Goal: Task Accomplishment & Management: Manage account settings

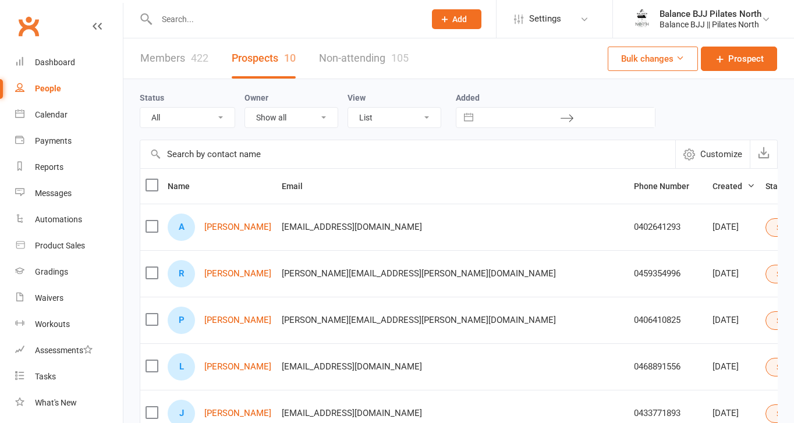
select select "50"
click at [49, 118] on div "Calendar" at bounding box center [51, 114] width 33 height 9
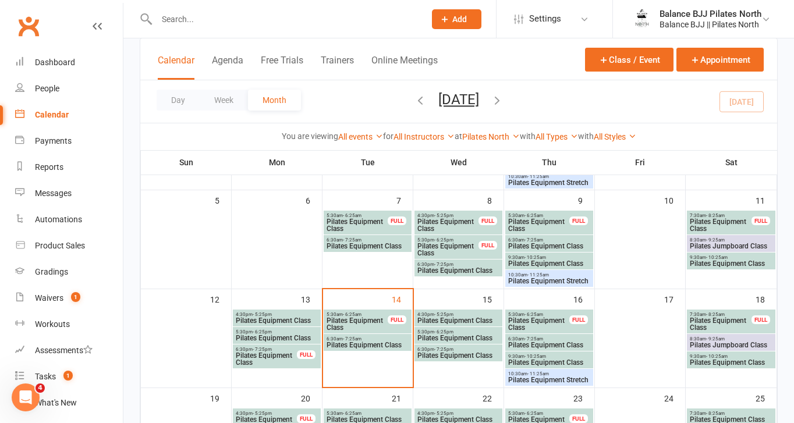
scroll to position [155, 0]
click at [546, 379] on span "Pilates Equipment Stretch" at bounding box center [548, 380] width 83 height 7
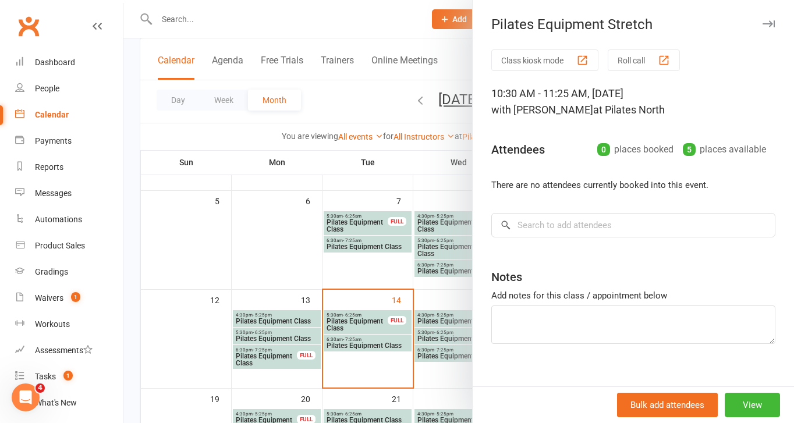
click at [767, 26] on icon "button" at bounding box center [768, 23] width 12 height 7
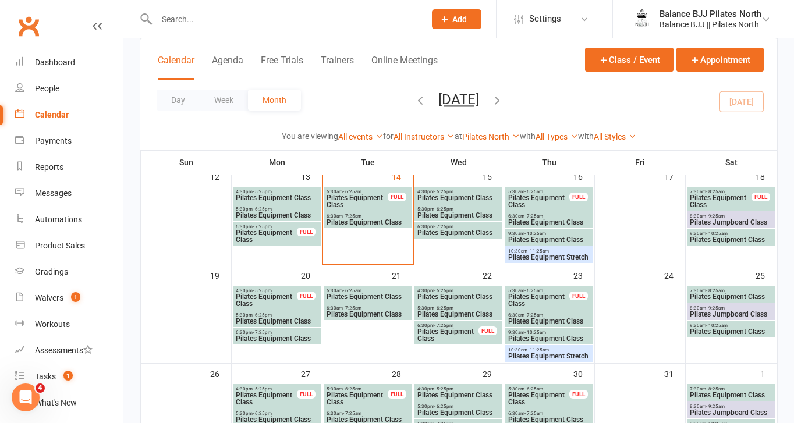
scroll to position [279, 0]
click at [559, 254] on span "Pilates Equipment Stretch" at bounding box center [548, 256] width 83 height 7
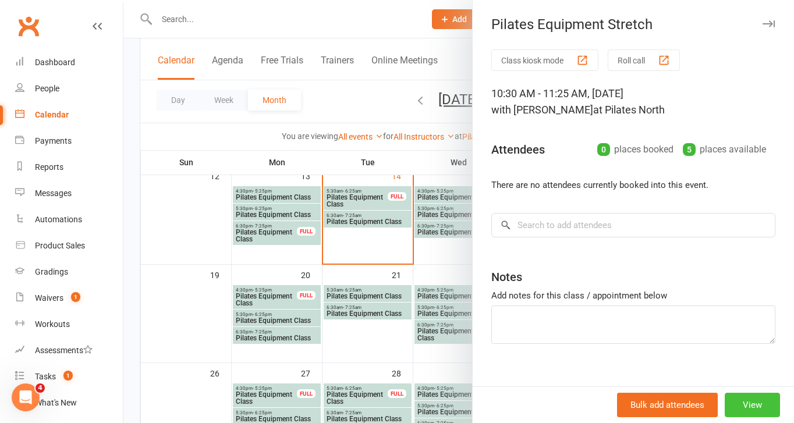
click at [754, 406] on button "View" at bounding box center [751, 405] width 55 height 24
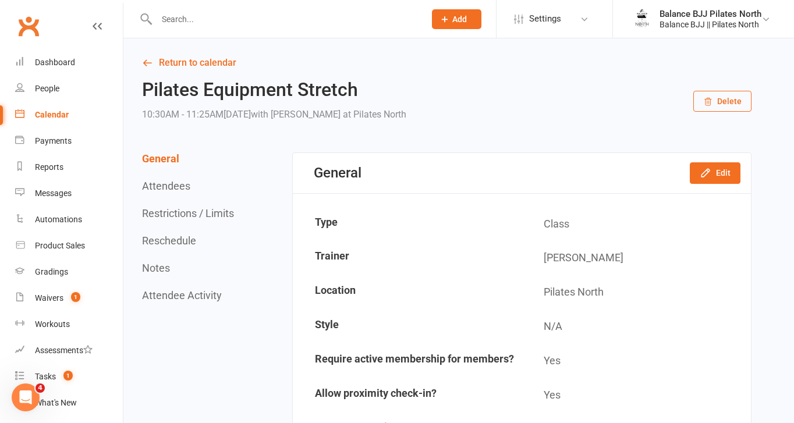
click at [728, 106] on button "Delete" at bounding box center [722, 101] width 58 height 21
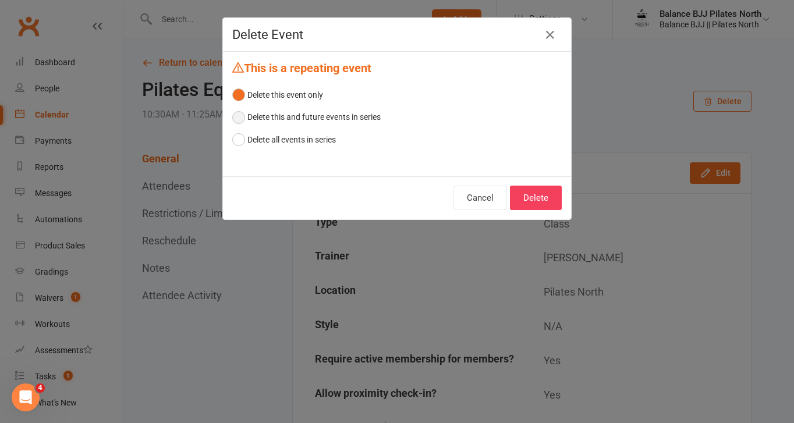
click at [289, 121] on button "Delete this and future events in series" at bounding box center [306, 117] width 148 height 22
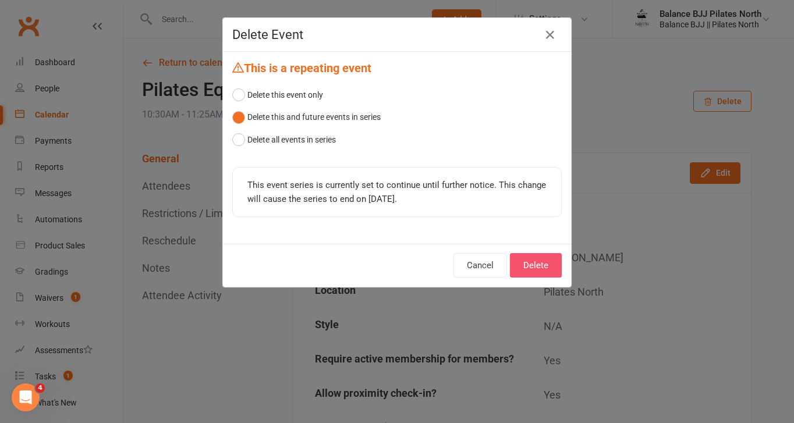
click at [533, 260] on button "Delete" at bounding box center [536, 265] width 52 height 24
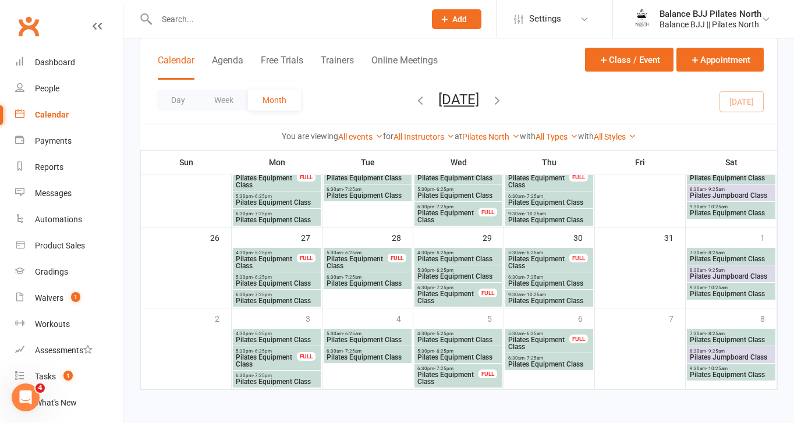
scroll to position [229, 0]
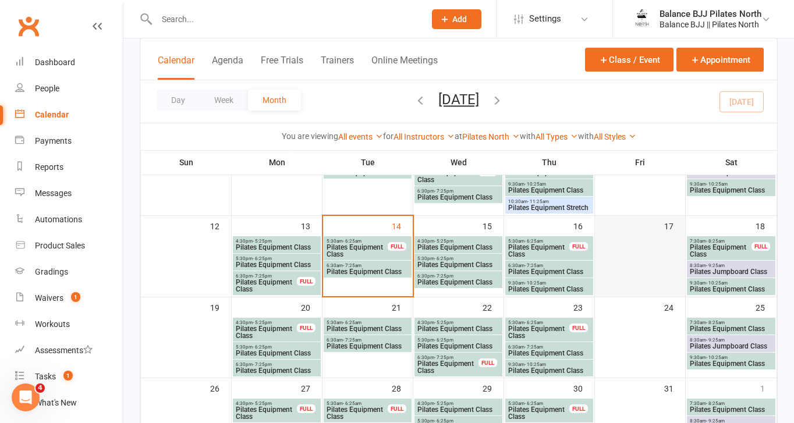
click at [634, 239] on div at bounding box center [640, 265] width 88 height 59
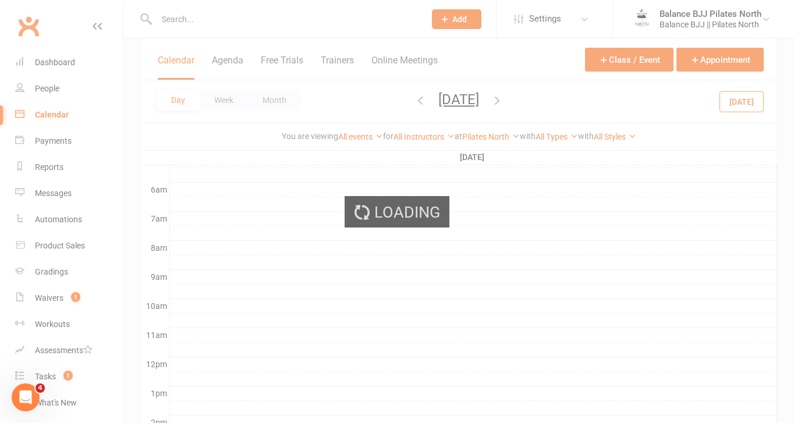
scroll to position [0, 0]
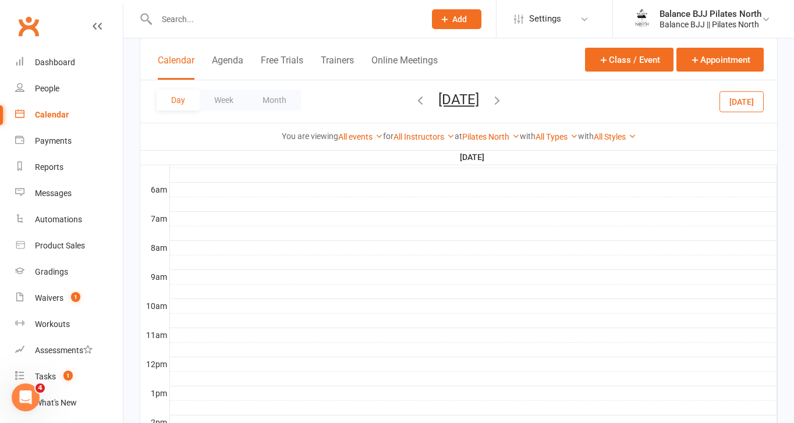
click at [38, 116] on div "Calendar" at bounding box center [52, 114] width 34 height 9
click at [46, 92] on div "People" at bounding box center [47, 88] width 24 height 9
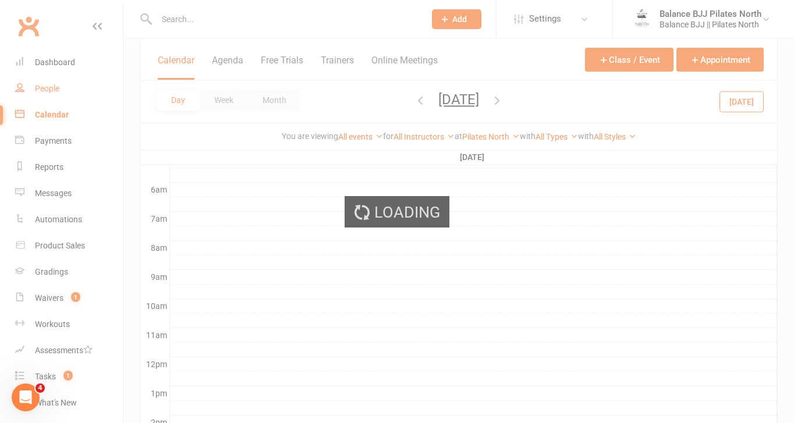
select select "50"
